Goal: Task Accomplishment & Management: Manage account settings

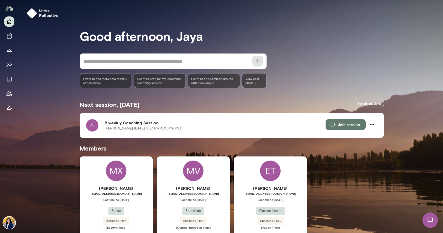
scroll to position [22, 0]
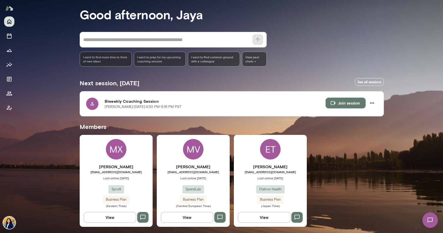
click at [273, 145] on div "ET" at bounding box center [270, 149] width 21 height 21
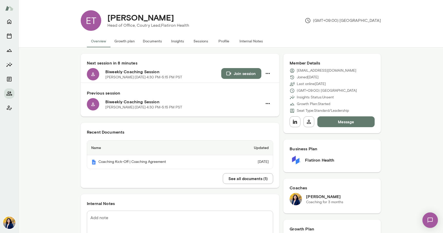
click at [126, 42] on button "Growth plan" at bounding box center [124, 41] width 29 height 12
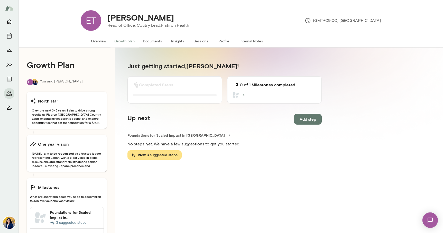
click at [166, 156] on button "View 3 suggested steps" at bounding box center [155, 155] width 54 height 10
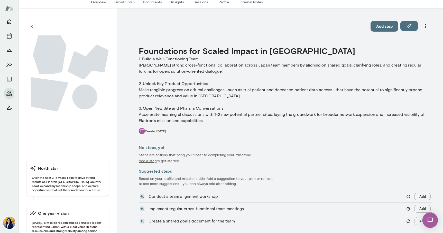
scroll to position [59, 0]
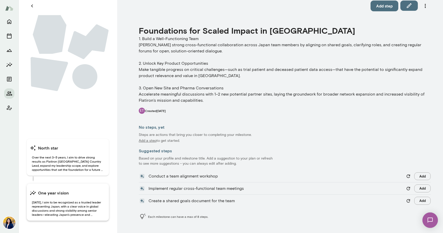
click at [69, 212] on span "One year from now, I aim to be recognized as a trusted leader representing Japa…" at bounding box center [68, 208] width 76 height 16
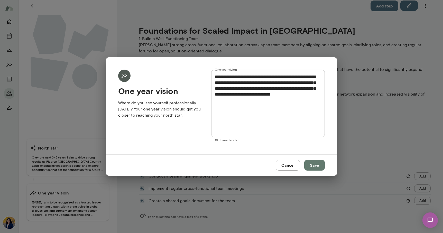
click at [375, 115] on div "**********" at bounding box center [221, 116] width 443 height 233
click at [288, 165] on button "Cancel" at bounding box center [288, 165] width 24 height 11
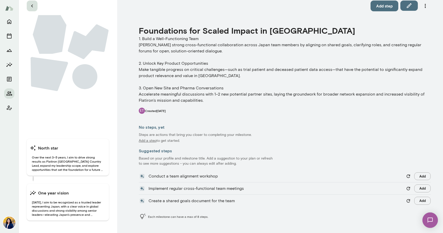
click at [33, 6] on icon "button" at bounding box center [32, 6] width 6 height 6
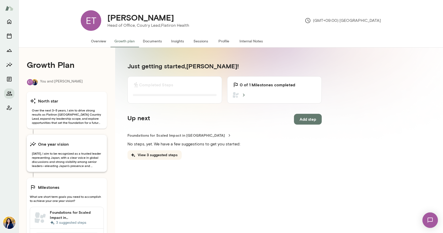
scroll to position [48, 0]
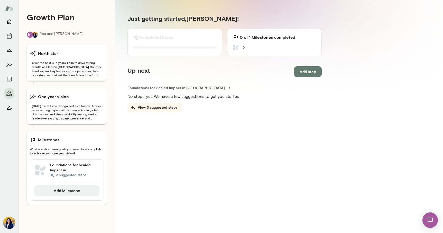
click at [68, 167] on h6 "Foundations for Scaled Impact in Japan" at bounding box center [75, 168] width 50 height 10
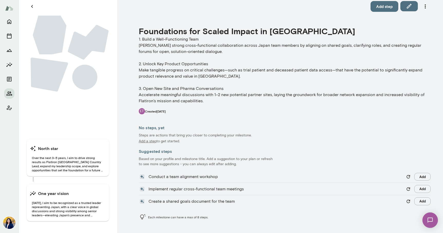
scroll to position [59, 0]
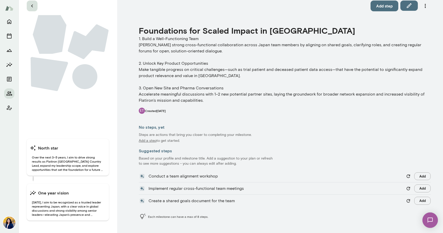
click at [31, 6] on icon "button" at bounding box center [32, 6] width 6 height 6
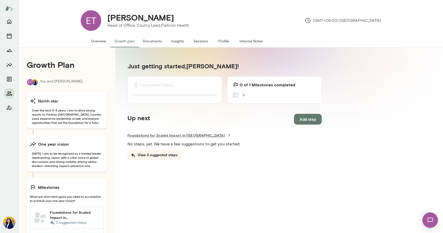
click at [227, 135] on icon at bounding box center [229, 135] width 5 height 5
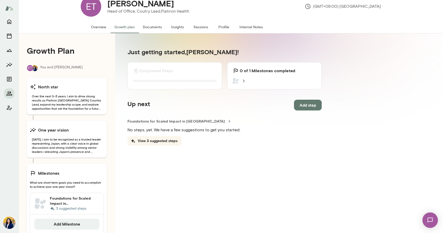
scroll to position [14, 0]
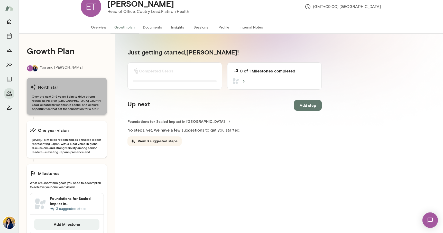
click at [73, 109] on span "Over the next 3–5 years, I aim to drive strong results as Flatiron Japan Countr…" at bounding box center [67, 102] width 74 height 16
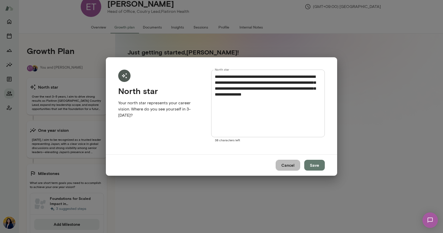
click at [288, 165] on button "Cancel" at bounding box center [288, 165] width 24 height 11
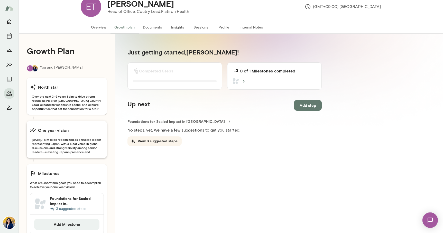
click at [67, 140] on span "One year from now, I aim to be recognized as a trusted leader representing Japa…" at bounding box center [67, 146] width 74 height 16
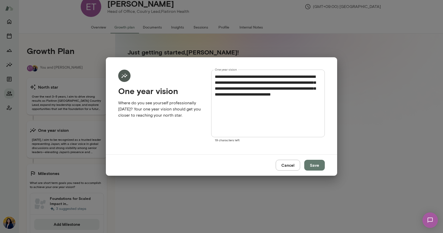
click at [289, 165] on button "Cancel" at bounding box center [288, 165] width 24 height 11
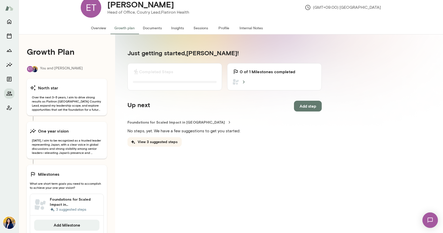
scroll to position [0, 0]
